Goal: Book appointment/travel/reservation

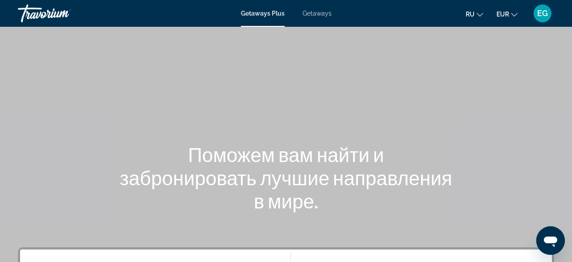
click at [328, 13] on span "Getaways" at bounding box center [317, 13] width 29 height 7
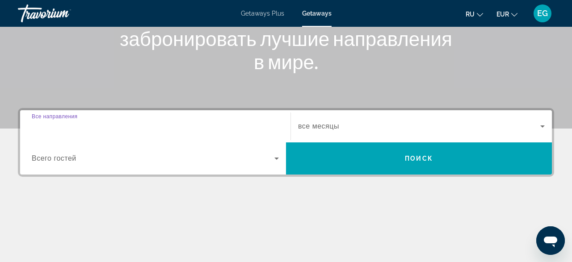
click at [138, 126] on input "Destination Все направления" at bounding box center [155, 127] width 247 height 11
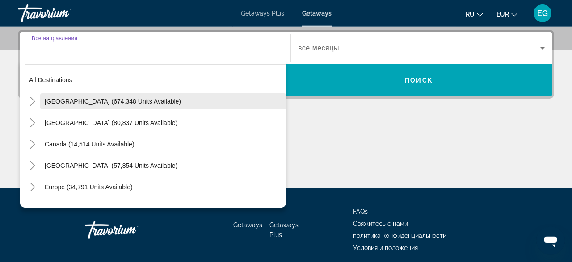
scroll to position [218, 0]
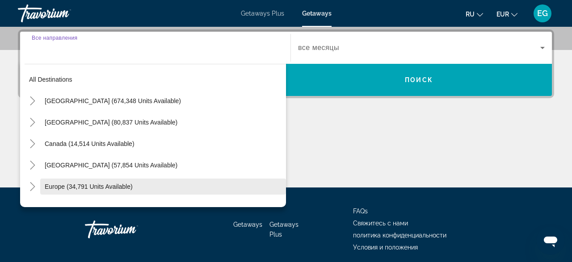
click at [156, 188] on span "Search widget" at bounding box center [163, 186] width 246 height 21
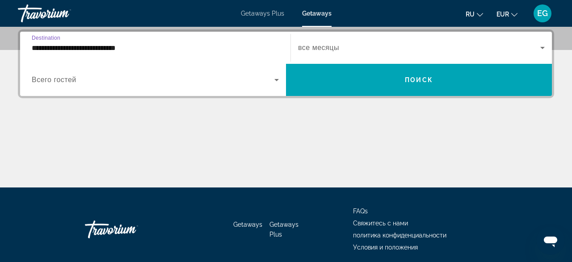
click at [223, 49] on input "**********" at bounding box center [155, 48] width 247 height 11
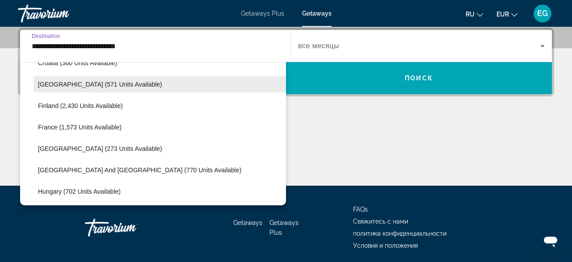
scroll to position [209, 0]
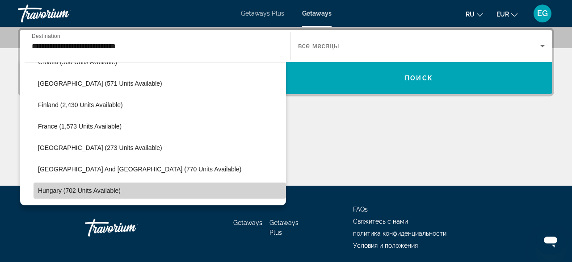
click at [120, 188] on span "Hungary (702 units available)" at bounding box center [79, 190] width 83 height 7
type input "**********"
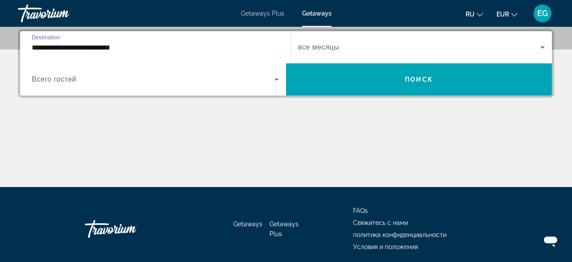
scroll to position [218, 0]
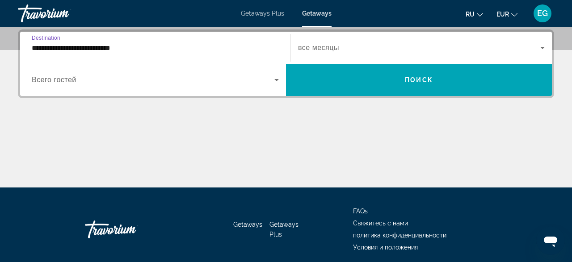
click at [114, 79] on span "Search widget" at bounding box center [153, 80] width 243 height 11
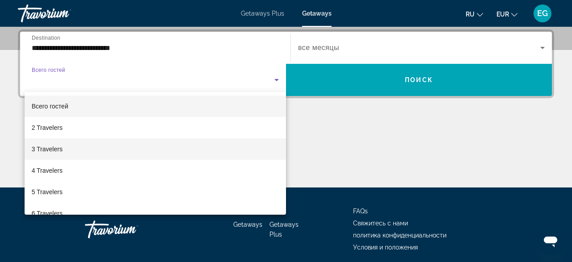
click at [81, 149] on mat-option "3 Travelers" at bounding box center [155, 149] width 261 height 21
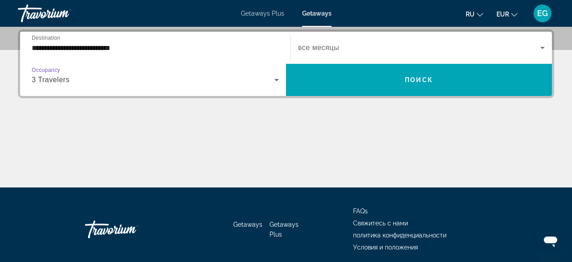
click at [345, 43] on span "Search widget" at bounding box center [419, 47] width 242 height 11
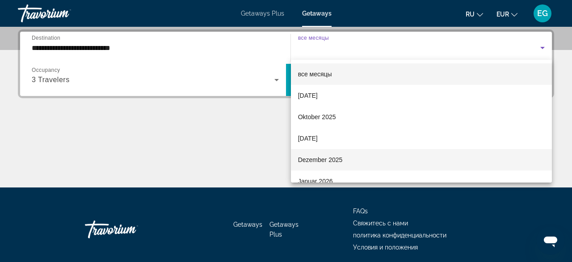
click at [349, 160] on mat-option "Dezember 2025" at bounding box center [421, 159] width 261 height 21
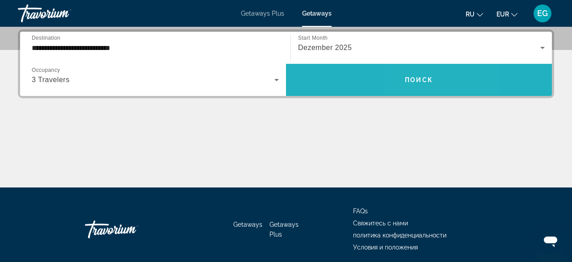
click at [412, 79] on span "Поиск" at bounding box center [419, 79] width 28 height 7
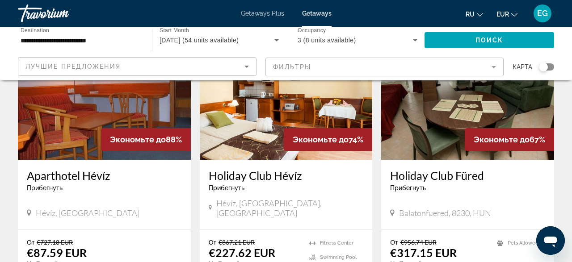
scroll to position [186, 0]
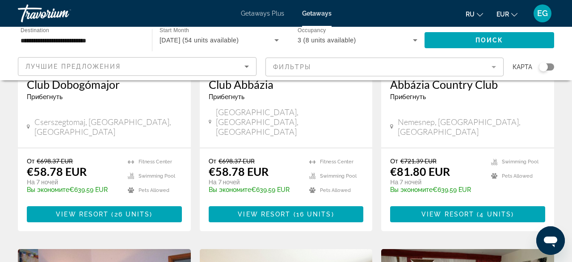
click at [244, 12] on span "Getaways Plus" at bounding box center [262, 13] width 43 height 7
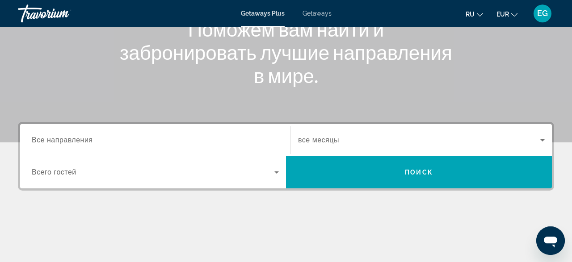
scroll to position [139, 0]
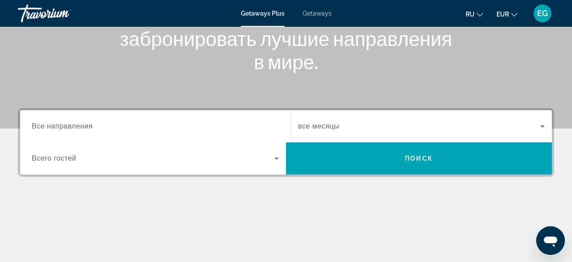
click at [102, 123] on input "Destination Все направления" at bounding box center [155, 127] width 247 height 11
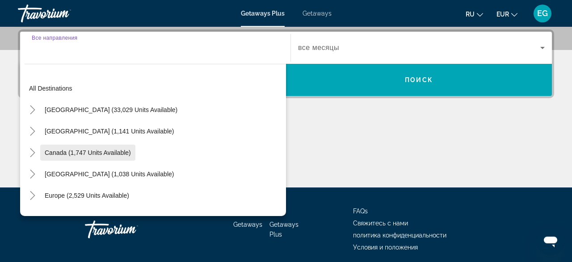
scroll to position [218, 0]
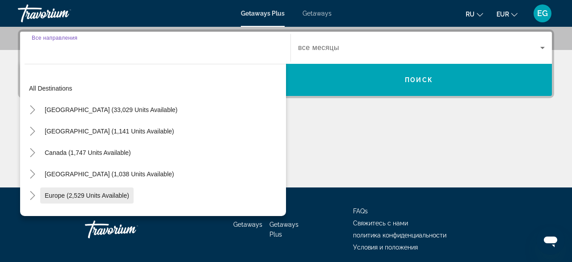
click at [115, 197] on span "Europe (2,529 units available)" at bounding box center [87, 195] width 84 height 7
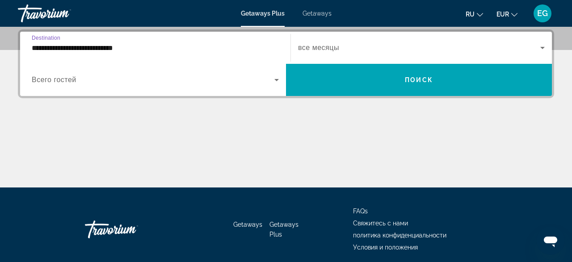
click at [200, 48] on input "**********" at bounding box center [155, 48] width 247 height 11
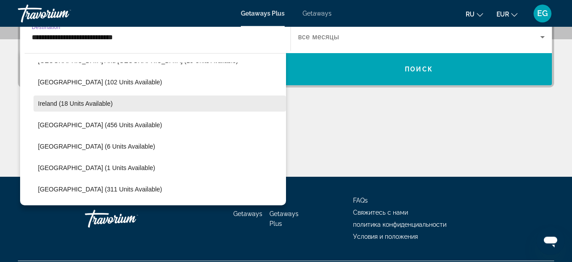
scroll to position [312, 0]
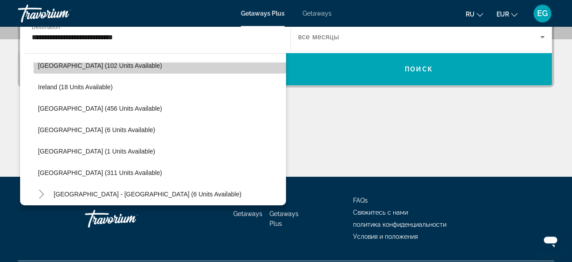
click at [113, 67] on span "Hungary (102 units available)" at bounding box center [100, 65] width 124 height 7
type input "**********"
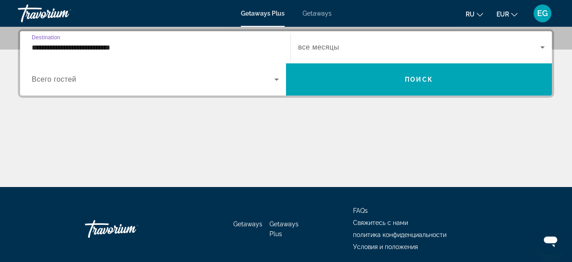
scroll to position [218, 0]
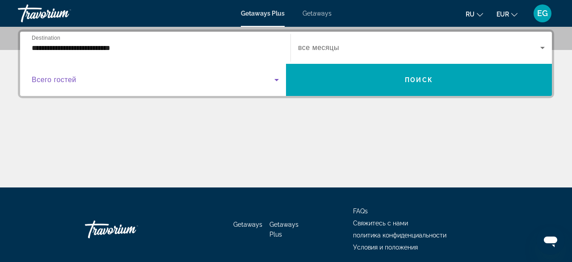
click at [102, 81] on span "Search widget" at bounding box center [153, 80] width 243 height 11
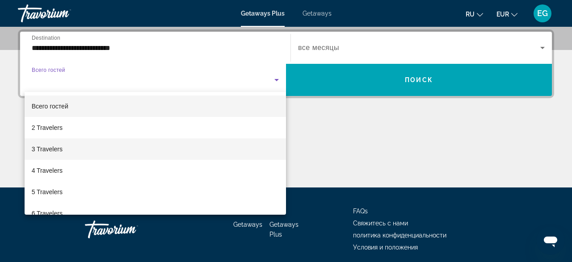
click at [81, 143] on mat-option "3 Travelers" at bounding box center [155, 149] width 261 height 21
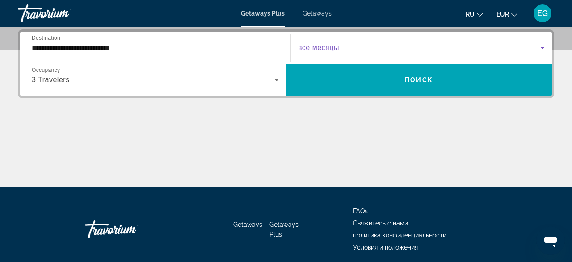
click at [341, 49] on span "Search widget" at bounding box center [419, 47] width 242 height 11
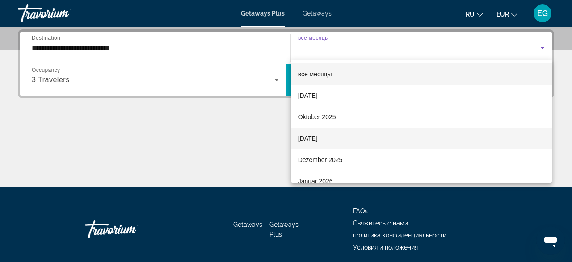
click at [318, 138] on span "November 2025" at bounding box center [308, 138] width 20 height 11
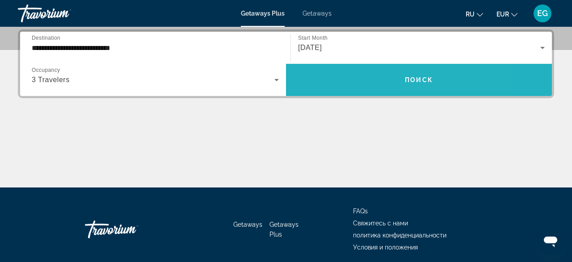
click at [430, 75] on span "Search widget" at bounding box center [419, 79] width 266 height 21
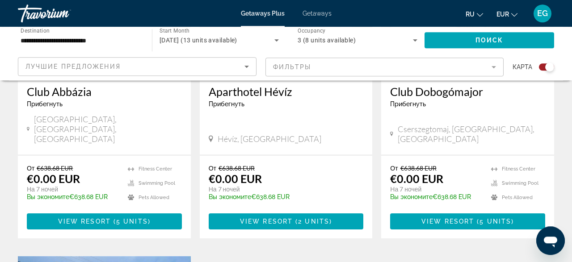
scroll to position [465, 0]
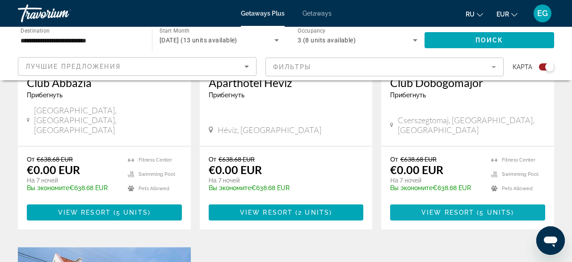
click at [442, 209] on span "View Resort" at bounding box center [447, 212] width 53 height 7
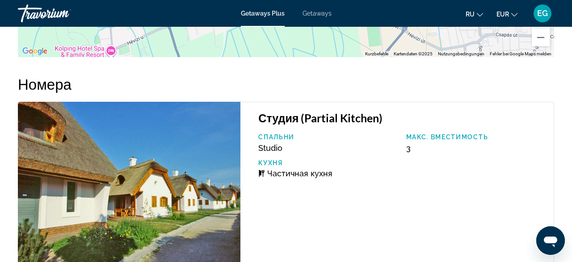
scroll to position [1859, 0]
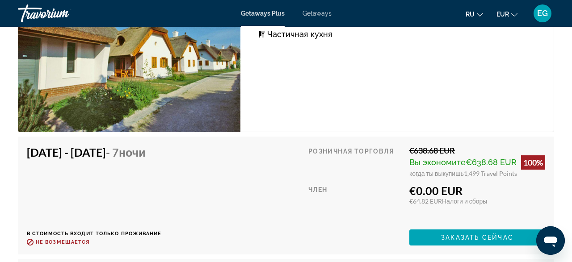
drag, startPoint x: 517, startPoint y: 162, endPoint x: 400, endPoint y: 161, distance: 117.1
click at [400, 161] on div "Розничная торговля €638.68 EUR Вы экономите €638.68 EUR 100% когда ты выкупишь …" at bounding box center [426, 196] width 237 height 100
click at [497, 184] on div "€0.00 EUR" at bounding box center [477, 190] width 136 height 13
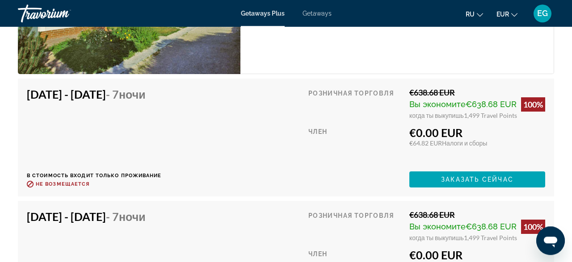
scroll to position [1952, 0]
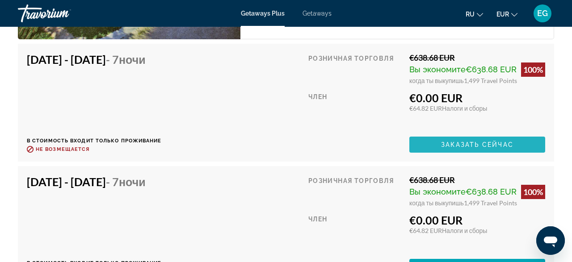
click at [485, 141] on span "Заказать сейчас" at bounding box center [477, 144] width 72 height 7
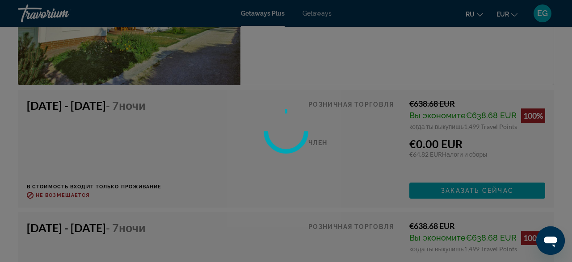
scroll to position [1906, 0]
click at [313, 15] on div at bounding box center [286, 131] width 572 height 262
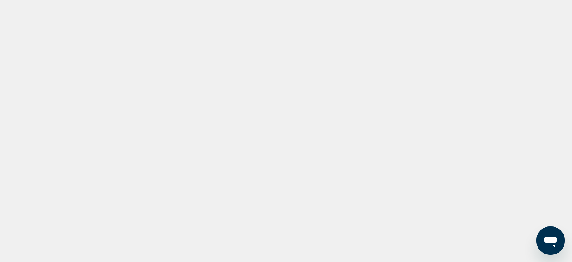
scroll to position [45, 0]
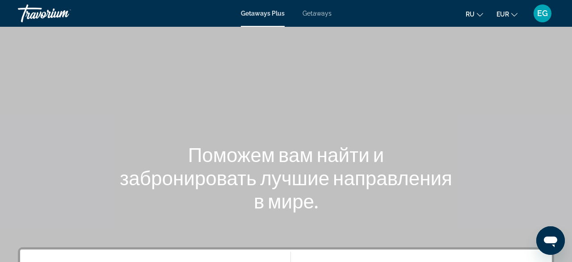
click at [331, 12] on span "Getaways" at bounding box center [317, 13] width 29 height 7
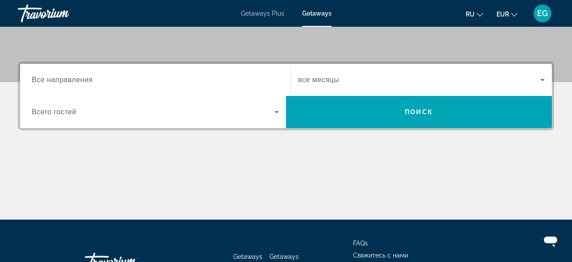
click at [164, 73] on div "Search widget" at bounding box center [155, 79] width 247 height 25
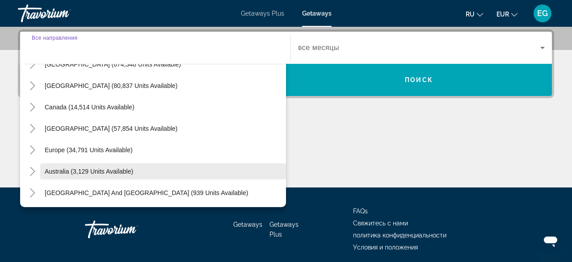
scroll to position [52, 0]
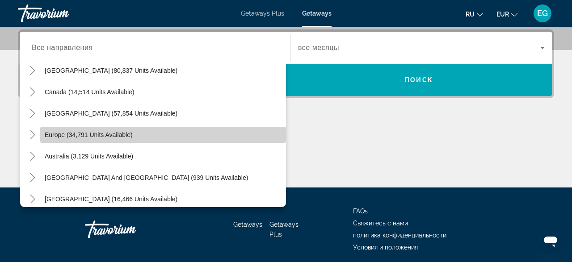
click at [150, 129] on span "Search widget" at bounding box center [163, 134] width 246 height 21
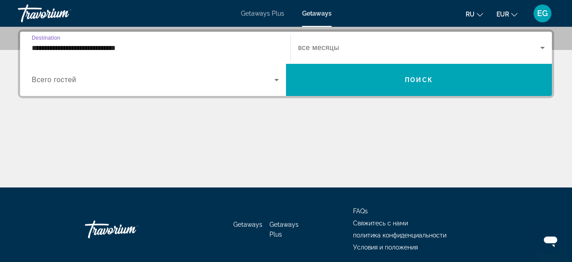
click at [148, 46] on input "**********" at bounding box center [155, 48] width 247 height 11
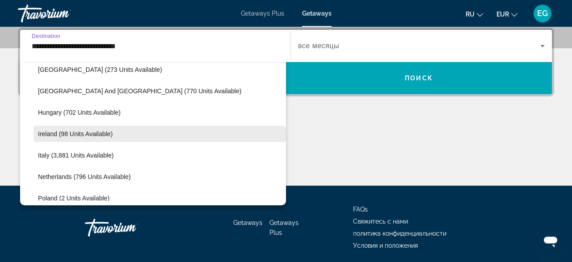
scroll to position [312, 0]
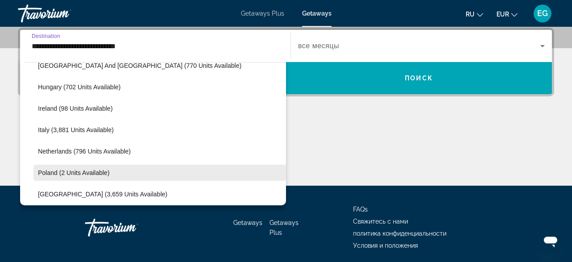
click at [118, 173] on span "Search widget" at bounding box center [160, 172] width 253 height 21
type input "**********"
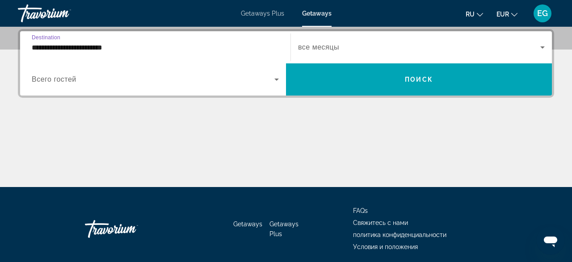
scroll to position [218, 0]
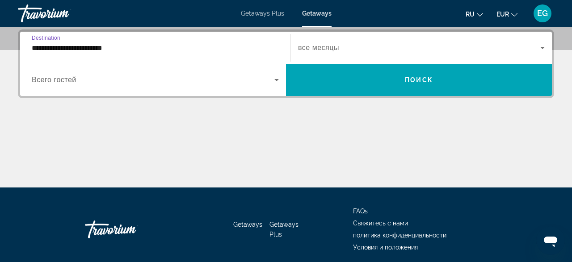
click at [352, 46] on span "Search widget" at bounding box center [419, 47] width 242 height 11
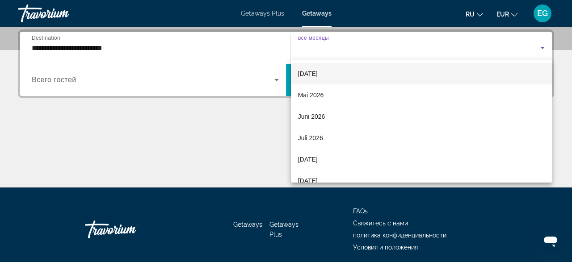
scroll to position [177, 0]
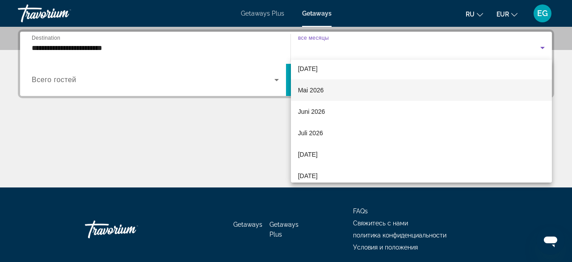
click at [332, 89] on mat-option "Mai 2026" at bounding box center [421, 90] width 261 height 21
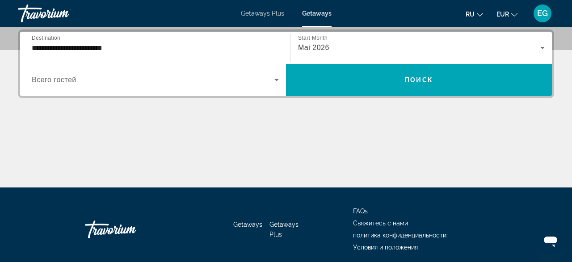
click at [149, 74] on div "Search widget" at bounding box center [155, 79] width 247 height 25
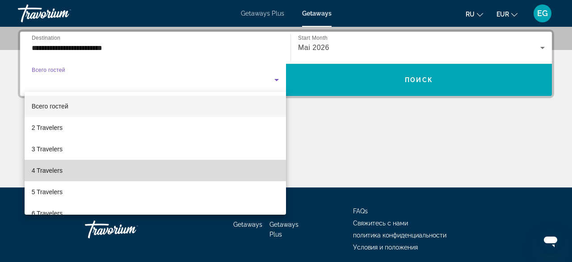
click at [129, 169] on mat-option "4 Travelers" at bounding box center [155, 170] width 261 height 21
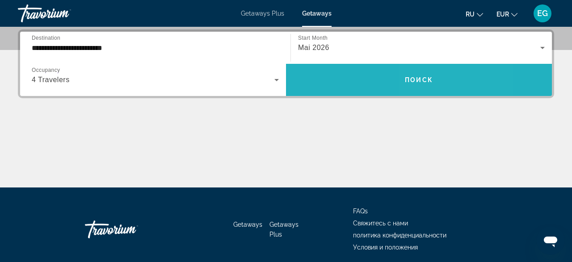
click at [446, 79] on span "Search widget" at bounding box center [419, 79] width 266 height 21
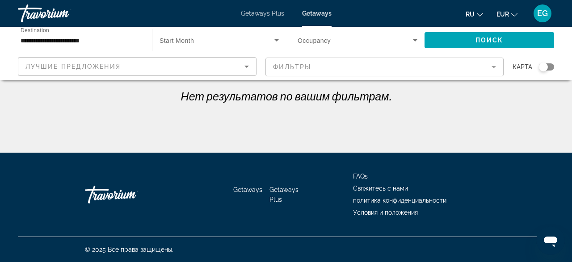
click at [273, 40] on icon "Search widget" at bounding box center [276, 40] width 11 height 11
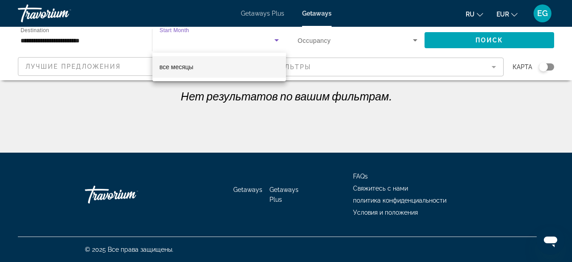
click at [273, 40] on div at bounding box center [286, 131] width 572 height 262
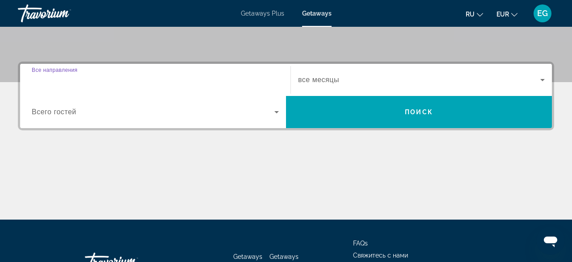
click at [174, 82] on input "Destination Все направления" at bounding box center [155, 80] width 247 height 11
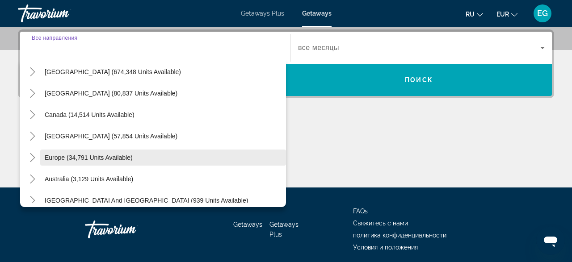
scroll to position [52, 0]
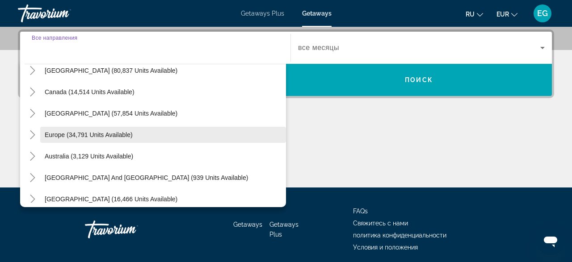
click at [161, 132] on span "Search widget" at bounding box center [163, 134] width 246 height 21
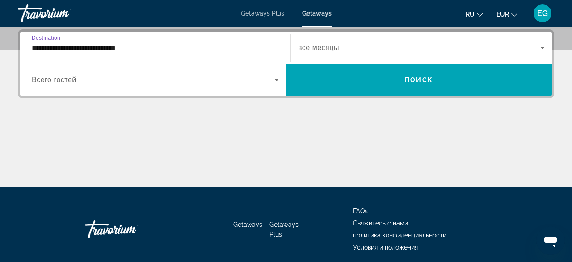
click at [181, 49] on input "**********" at bounding box center [155, 48] width 247 height 11
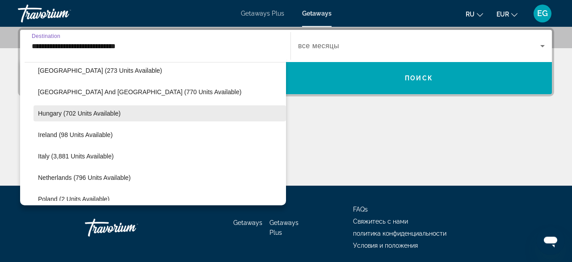
scroll to position [312, 0]
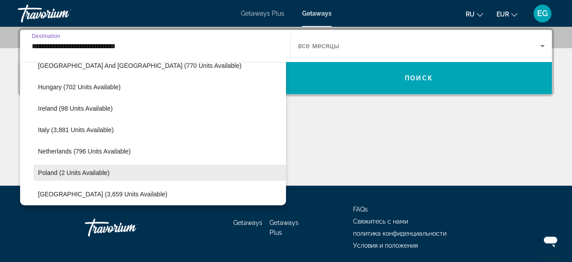
click at [177, 169] on span "Search widget" at bounding box center [160, 172] width 253 height 21
type input "**********"
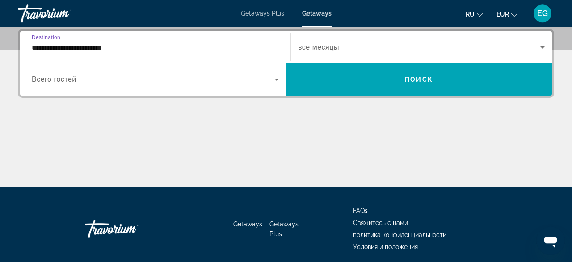
scroll to position [218, 0]
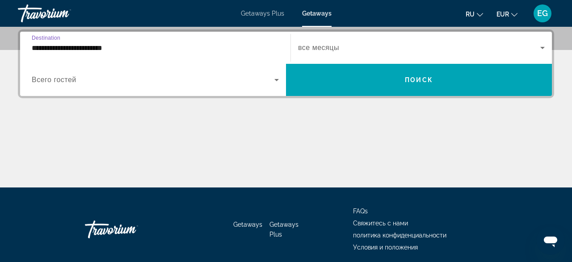
click at [190, 68] on div "Search widget" at bounding box center [155, 79] width 247 height 25
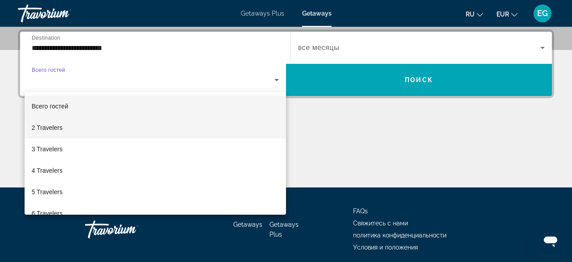
click at [119, 124] on mat-option "2 Travelers" at bounding box center [155, 127] width 261 height 21
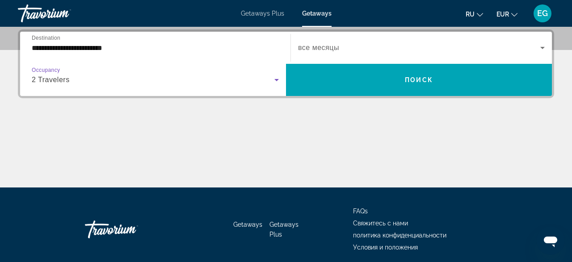
click at [418, 52] on span "Search widget" at bounding box center [419, 47] width 242 height 11
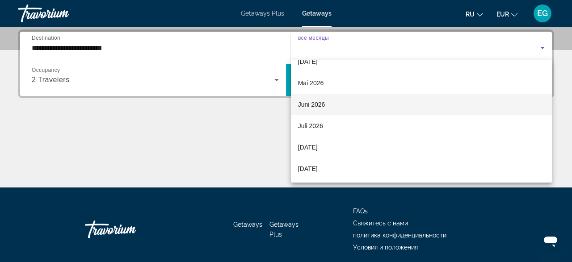
scroll to position [66, 0]
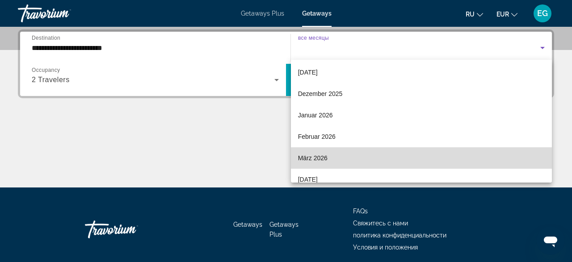
click at [383, 155] on mat-option "März 2026" at bounding box center [421, 157] width 261 height 21
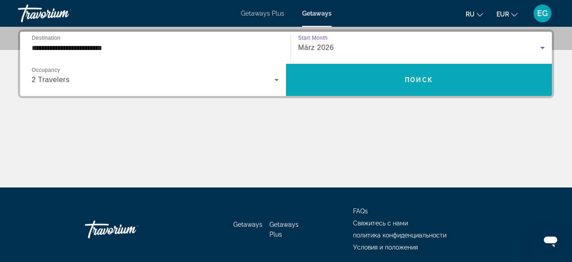
click at [383, 75] on span "Search widget" at bounding box center [419, 79] width 266 height 21
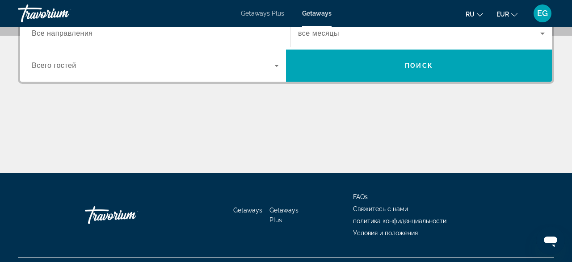
click at [213, 48] on div "Destination Все направления" at bounding box center [155, 33] width 261 height 32
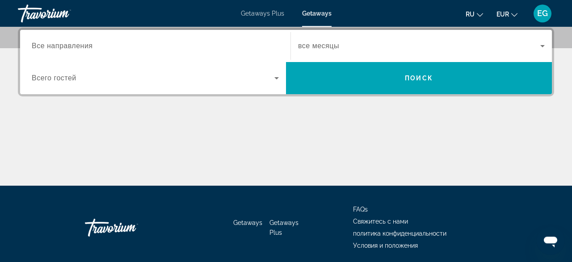
scroll to position [218, 0]
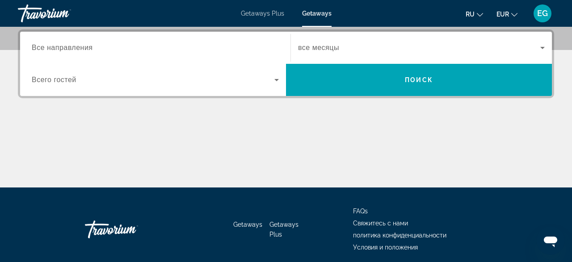
click at [211, 48] on input "Destination Все направления" at bounding box center [155, 48] width 247 height 11
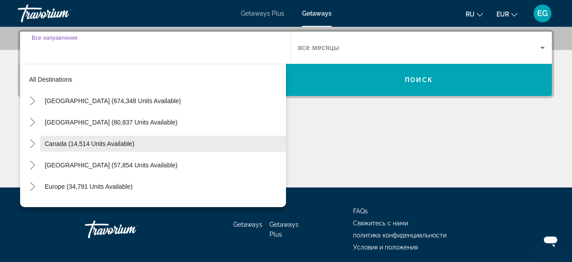
scroll to position [52, 0]
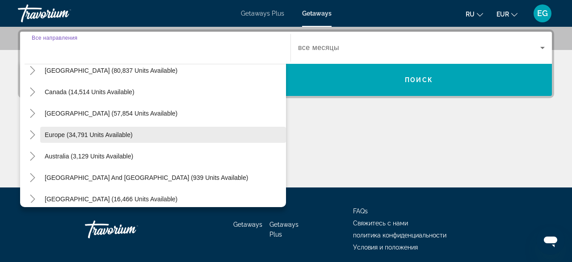
click at [183, 134] on span "Search widget" at bounding box center [163, 134] width 246 height 21
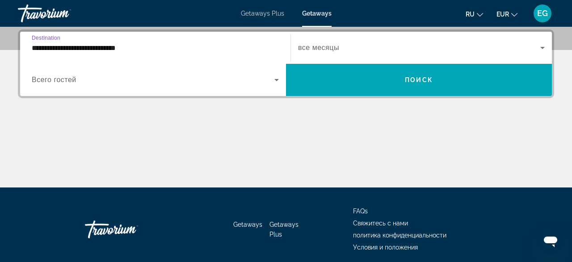
click at [212, 45] on input "**********" at bounding box center [155, 48] width 247 height 11
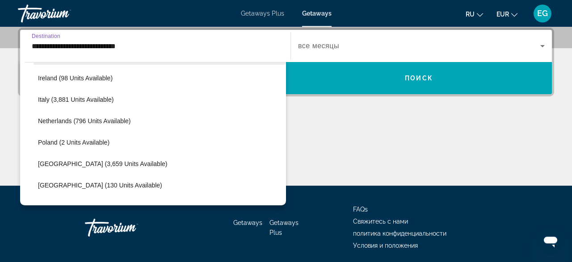
scroll to position [364, 0]
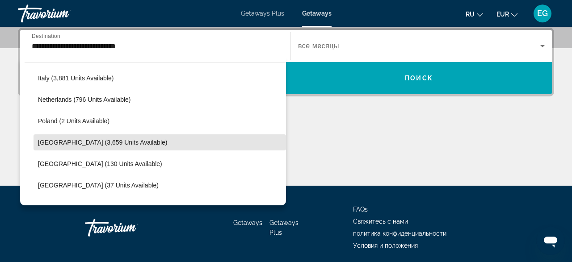
click at [185, 134] on span "Search widget" at bounding box center [160, 142] width 253 height 21
type input "**********"
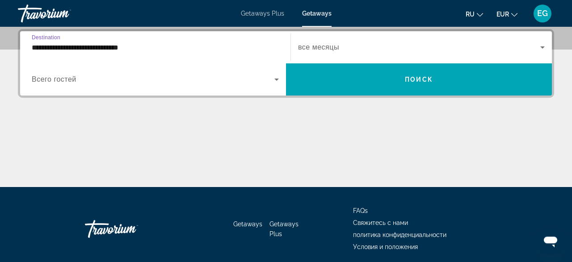
scroll to position [218, 0]
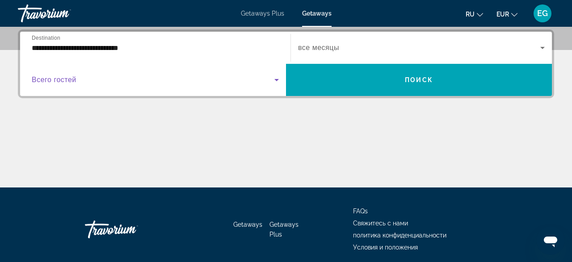
click at [207, 80] on span "Search widget" at bounding box center [153, 80] width 243 height 11
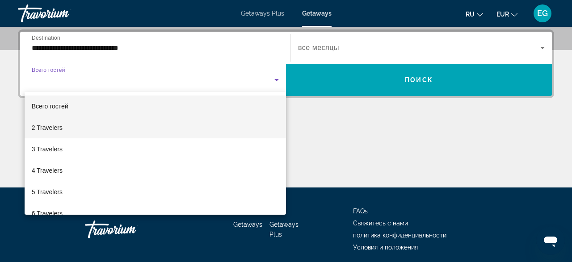
click at [154, 132] on mat-option "2 Travelers" at bounding box center [155, 127] width 261 height 21
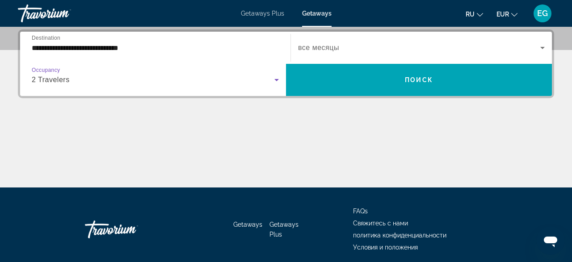
click at [381, 55] on div "Search widget" at bounding box center [421, 47] width 247 height 25
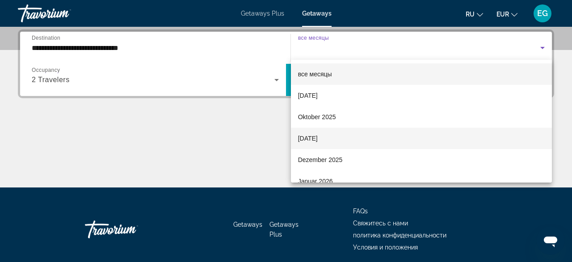
click at [375, 136] on mat-option "November 2025" at bounding box center [421, 138] width 261 height 21
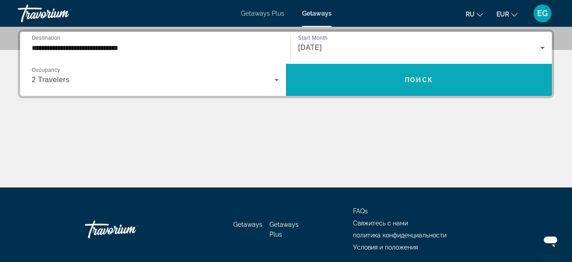
click at [380, 76] on span "Search widget" at bounding box center [419, 79] width 266 height 21
